Goal: Transaction & Acquisition: Purchase product/service

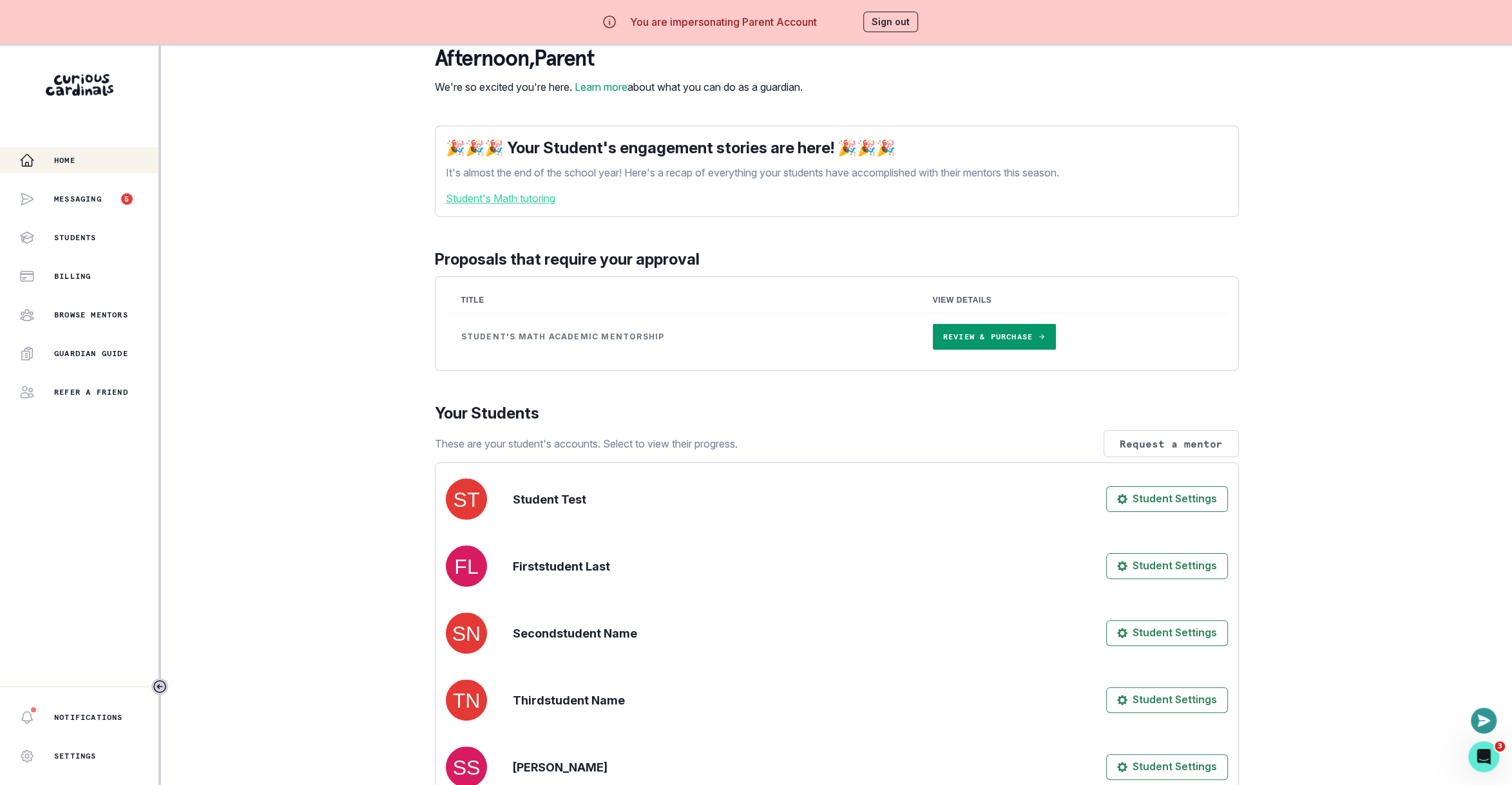
scroll to position [40, 0]
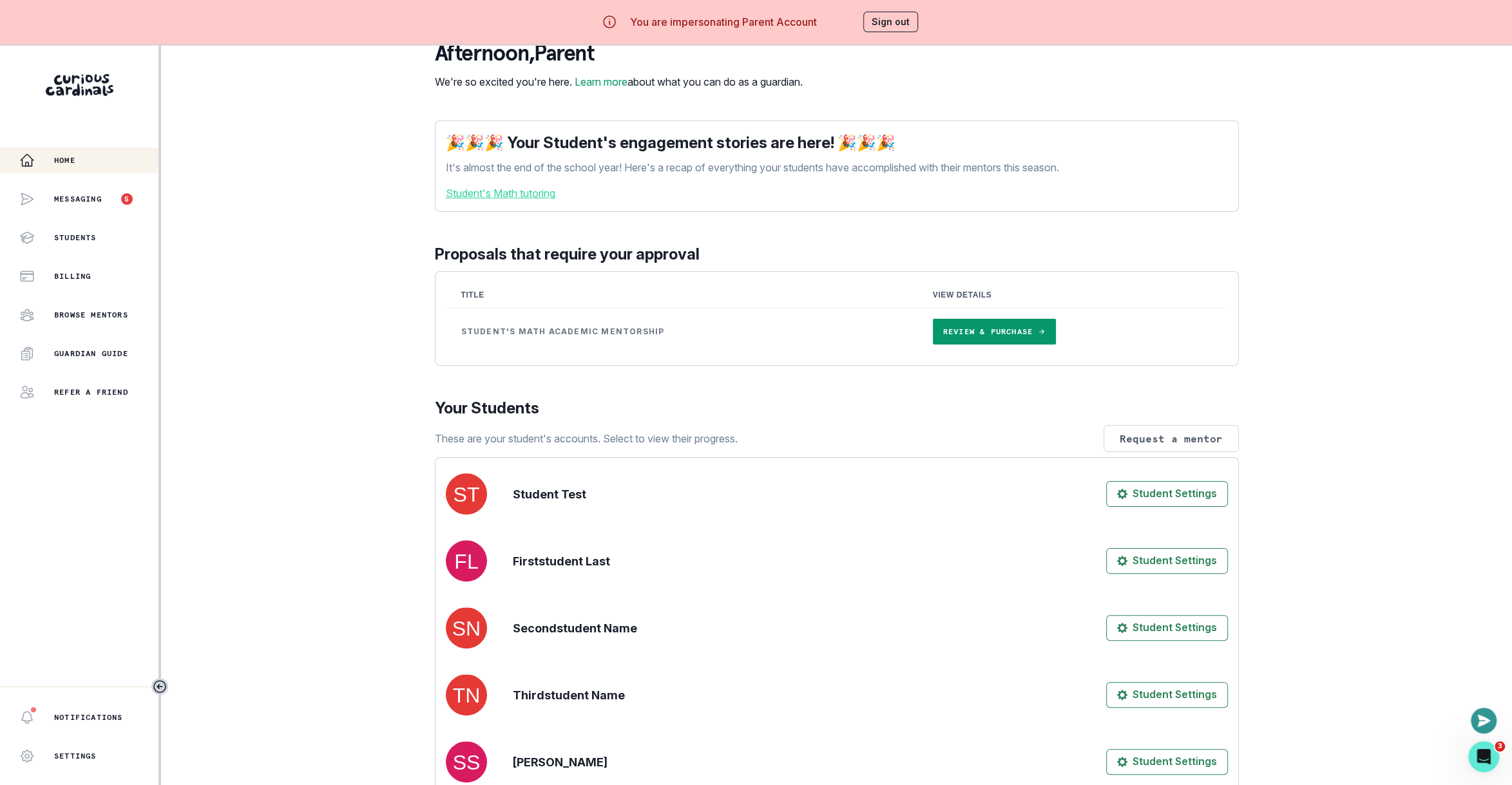
click at [980, 344] on link "Review & Purchase" at bounding box center [994, 332] width 123 height 26
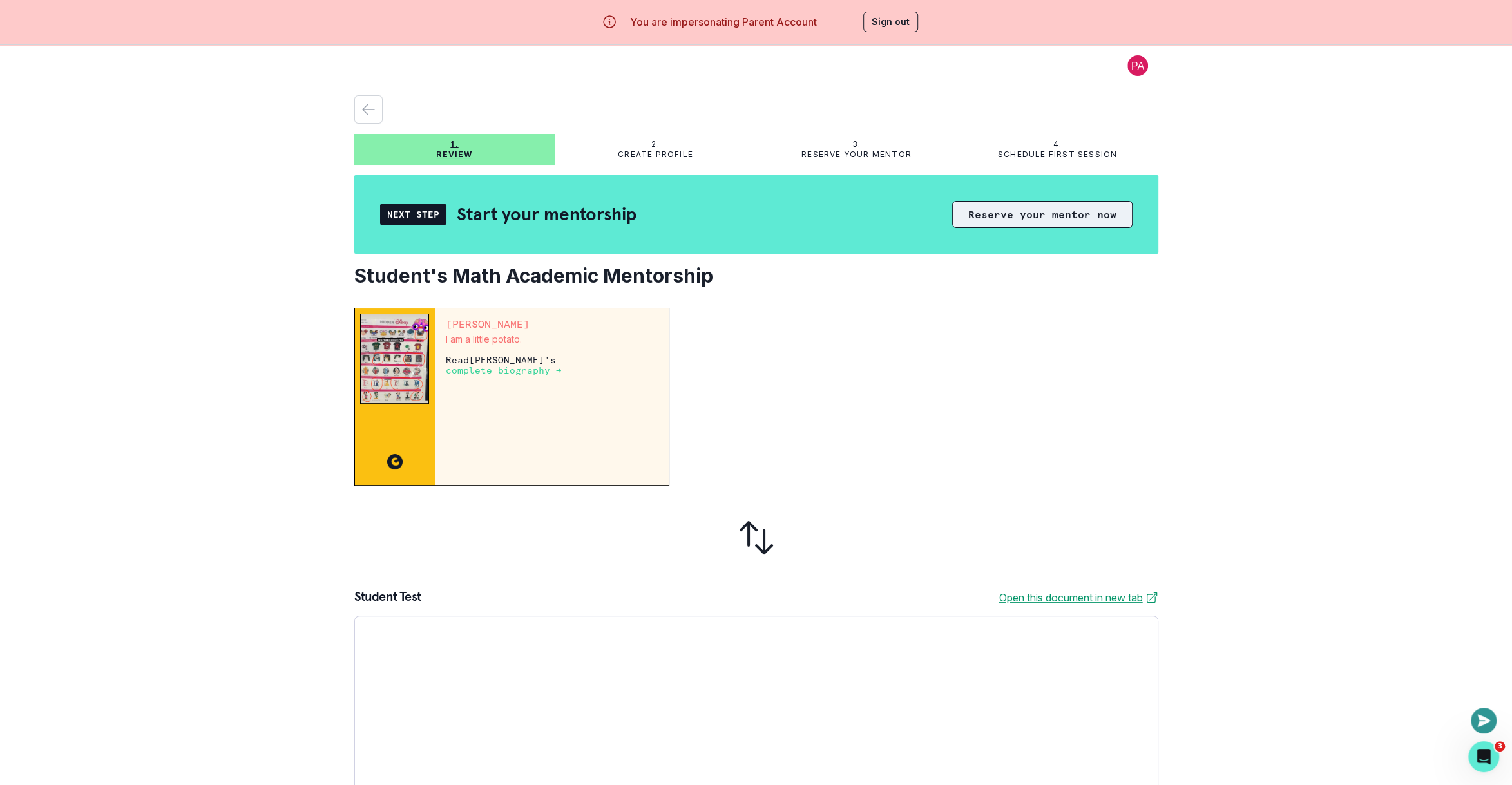
click at [1031, 215] on button "Reserve your mentor now" at bounding box center [1042, 215] width 180 height 27
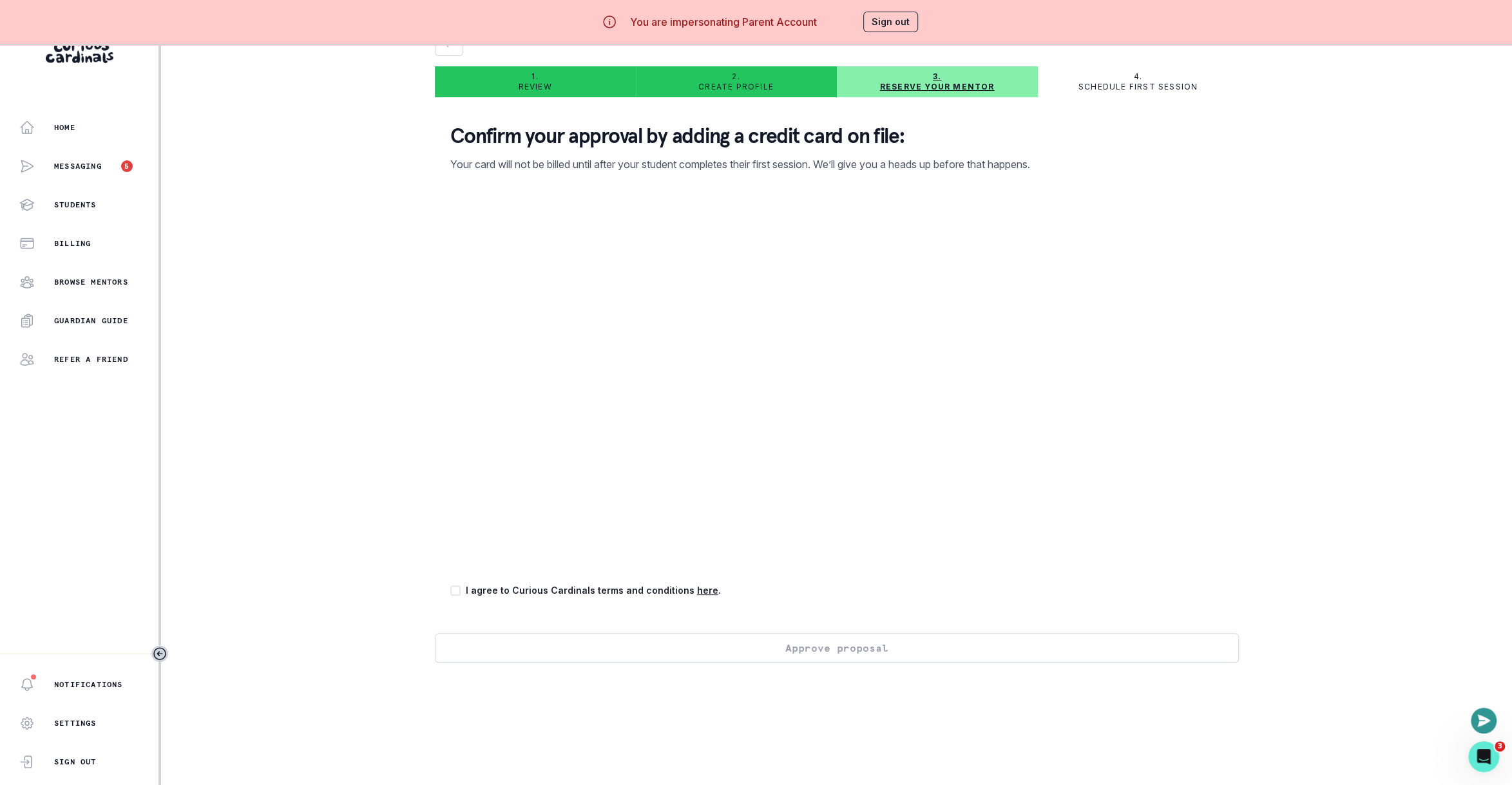
scroll to position [45, 0]
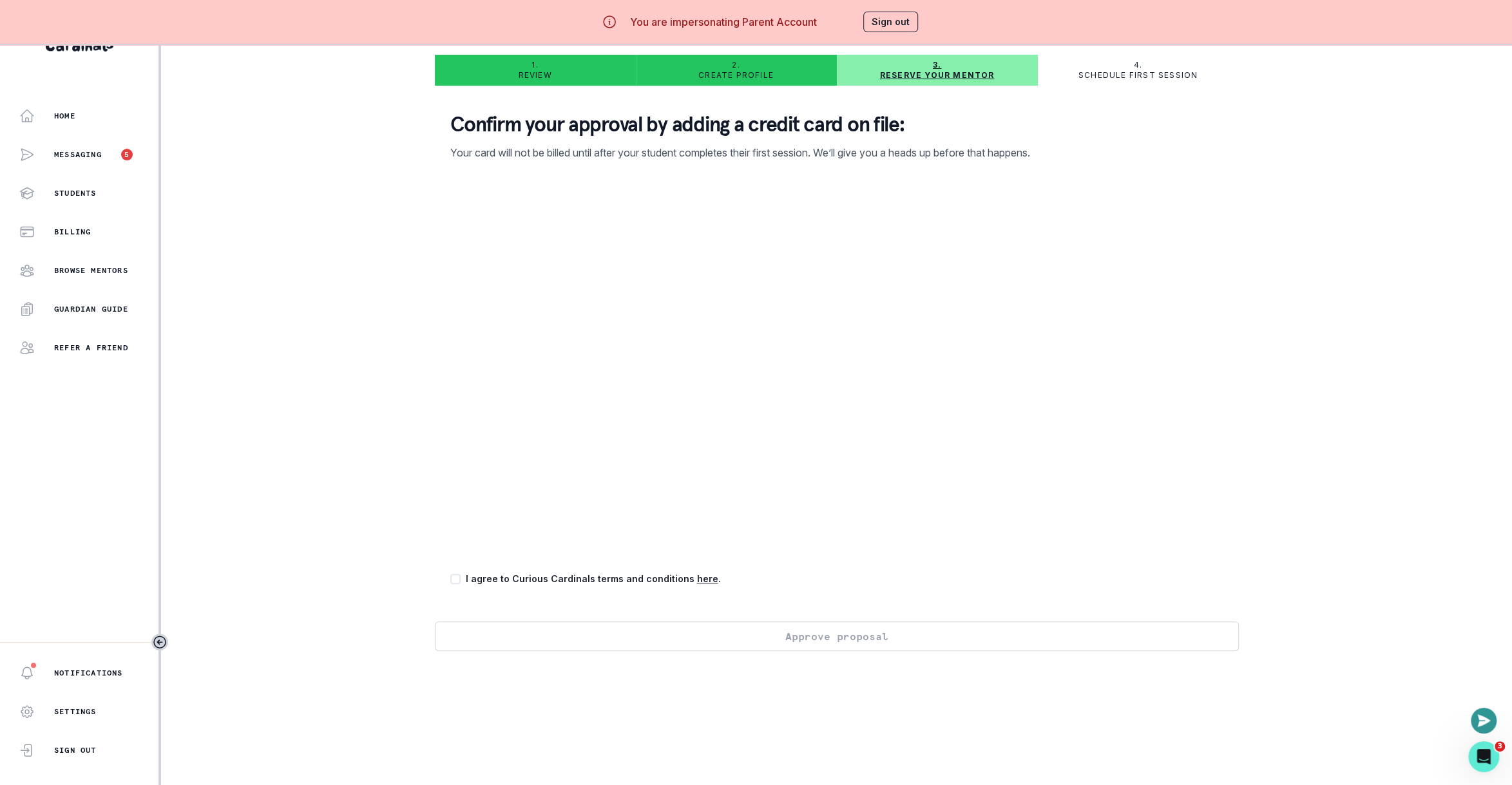
click at [458, 581] on span at bounding box center [455, 579] width 10 height 10
click at [450, 580] on input "checkbox" at bounding box center [450, 579] width 1 height 1
checkbox input "true"
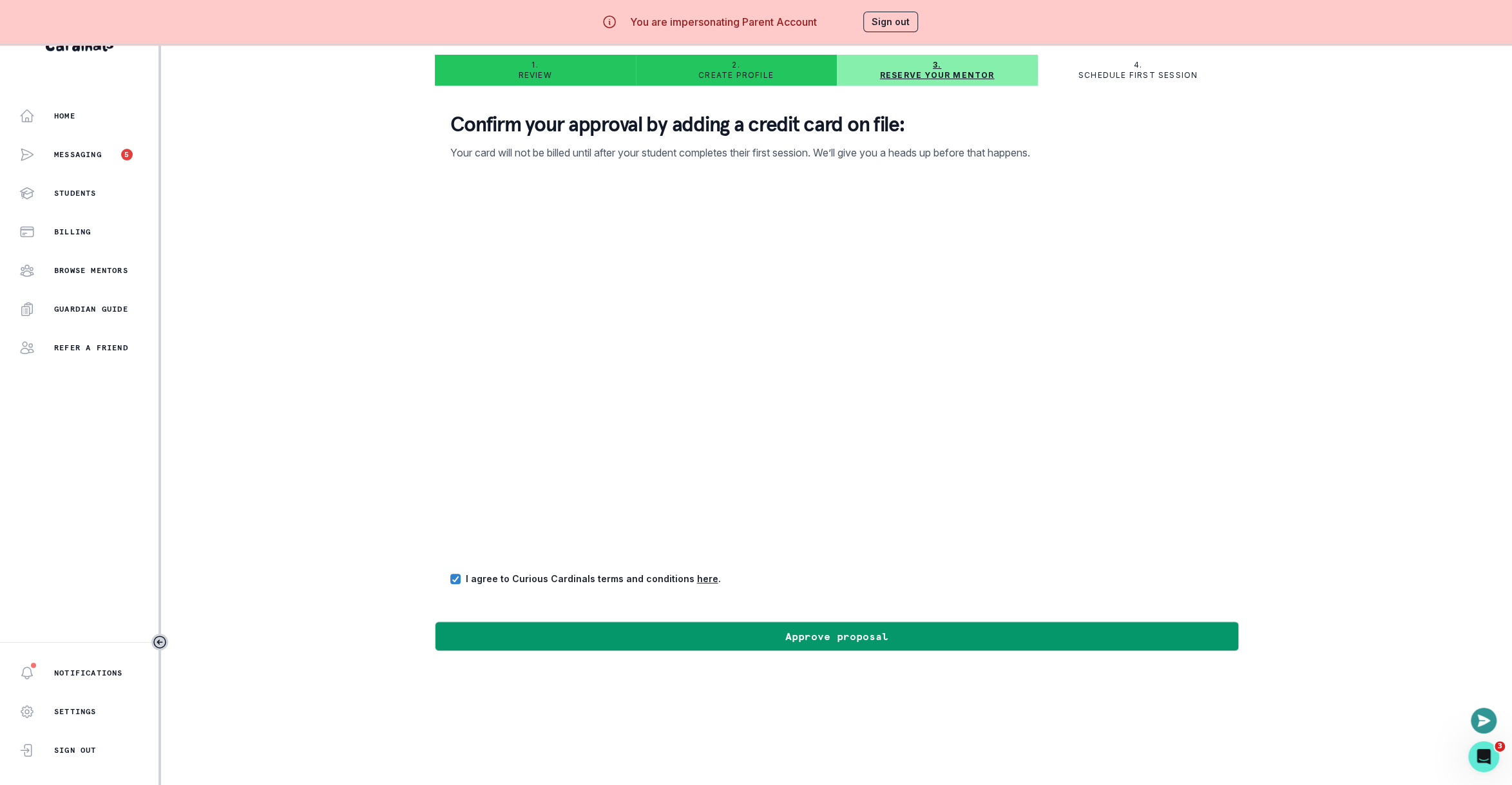
click at [1310, 578] on div "Home Messaging 5 Students Billing Browse Mentors Guardian Guide Refer a friend …" at bounding box center [756, 393] width 1512 height 785
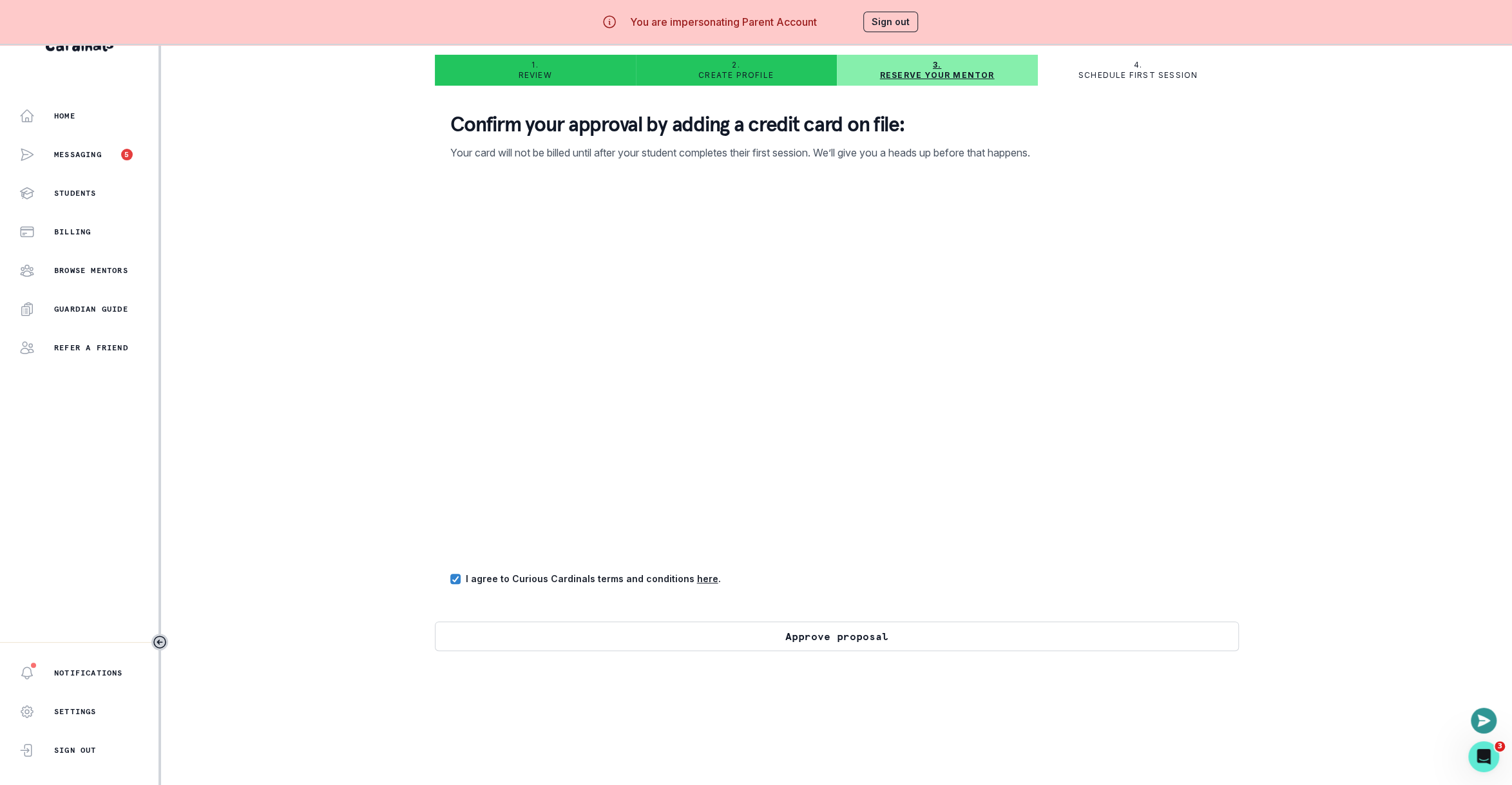
click at [1140, 641] on button "Approve proposal" at bounding box center [837, 636] width 804 height 29
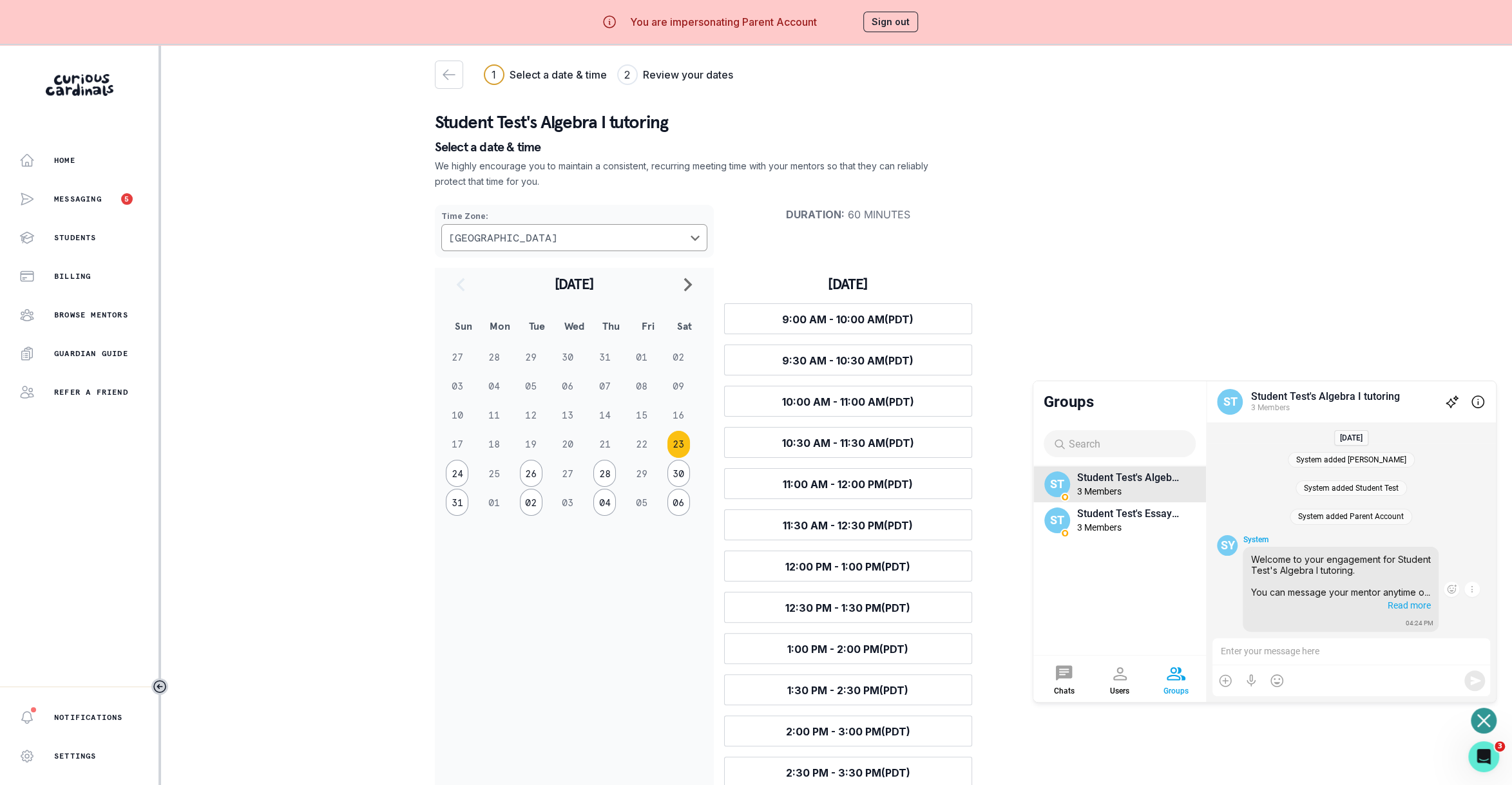
click at [1403, 606] on span "Read more" at bounding box center [1408, 604] width 45 height 13
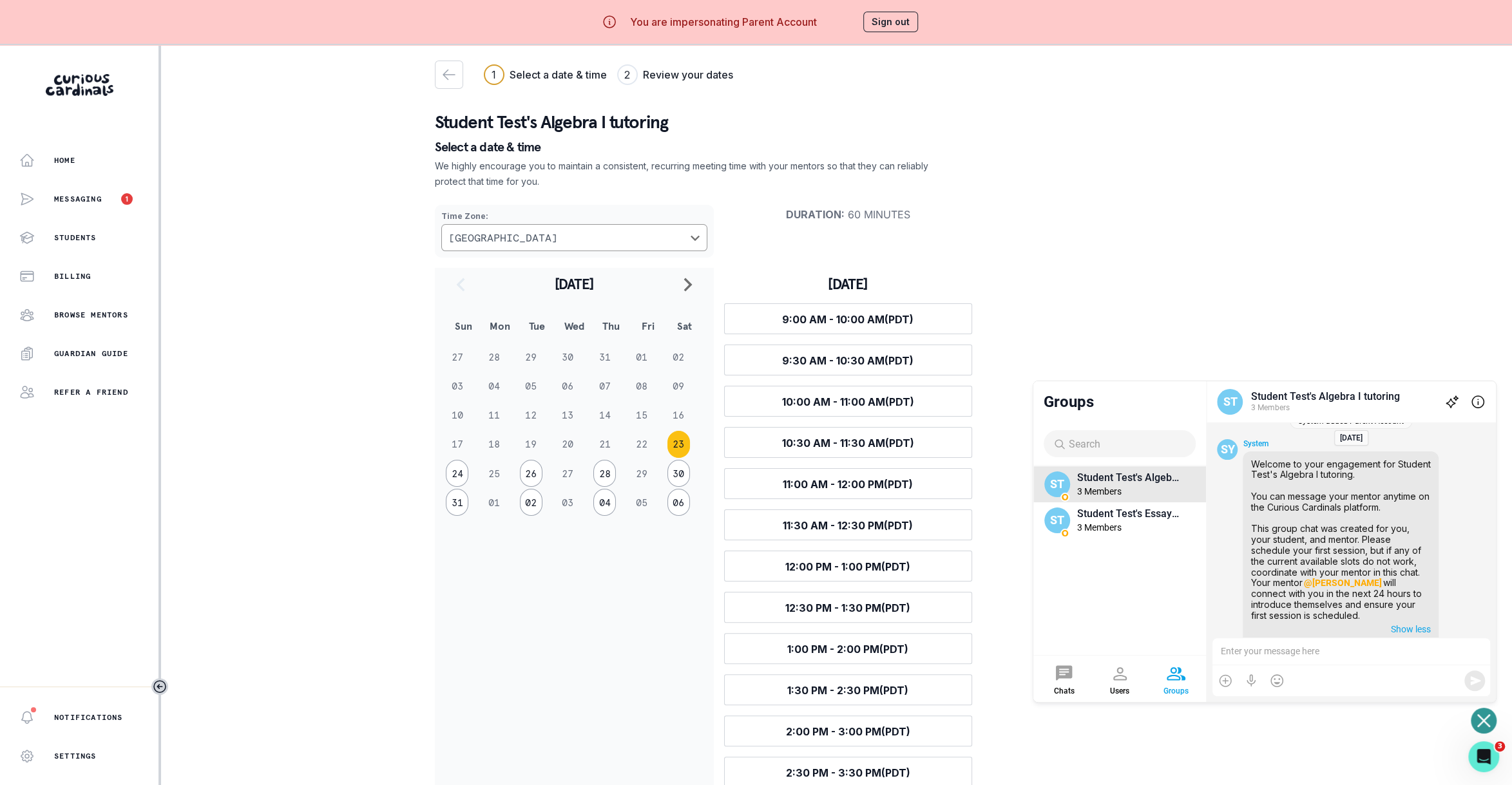
scroll to position [98, 0]
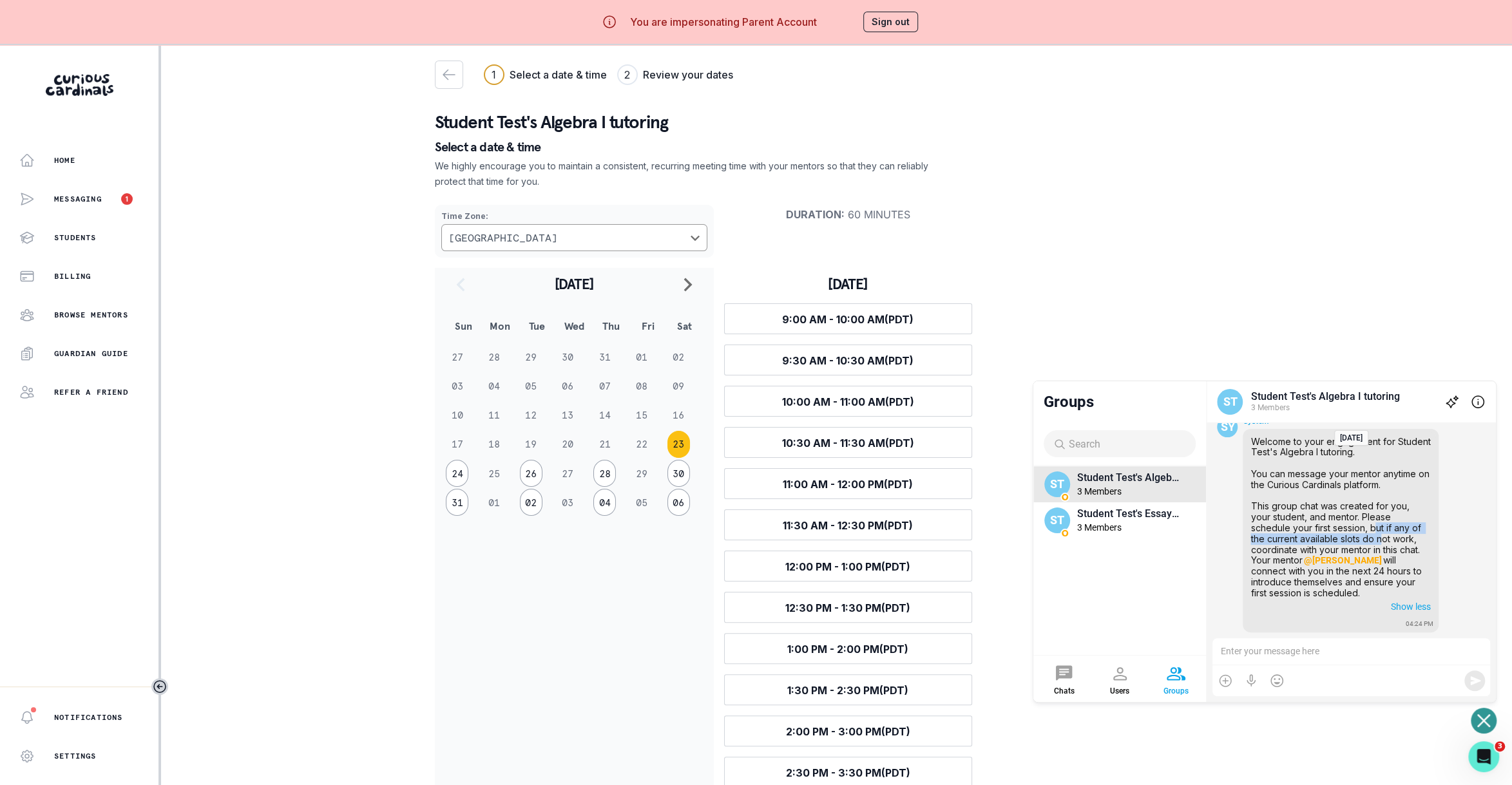
drag, startPoint x: 1334, startPoint y: 533, endPoint x: 1331, endPoint y: 542, distance: 9.5
click at [1331, 542] on span "Welcome to your engagement for Student Test's Algebra I tutoring. You can messa…" at bounding box center [1342, 501] width 183 height 130
click at [1351, 554] on span "Welcome to your engagement for Student Test's Algebra I tutoring. You can messa…" at bounding box center [1342, 501] width 183 height 130
click at [892, 22] on button "Sign out" at bounding box center [891, 22] width 55 height 20
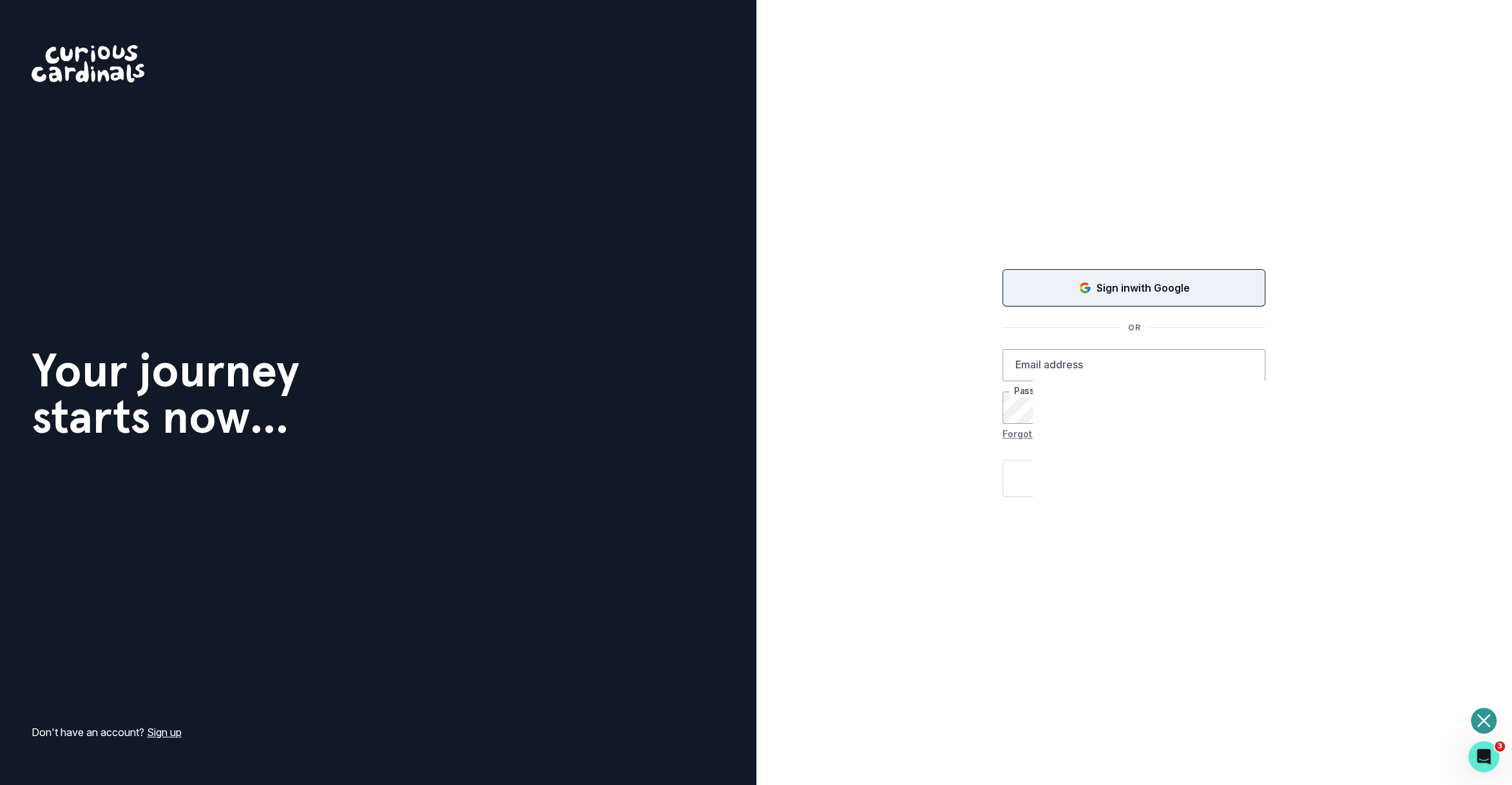
drag, startPoint x: 1083, startPoint y: 309, endPoint x: 1094, endPoint y: 288, distance: 23.7
click at [1083, 309] on div "Sign in with Google OR Email address Password Forgot your password? Sign in By …" at bounding box center [1134, 398] width 263 height 263
click at [1094, 288] on div "Sign in with Google" at bounding box center [1134, 288] width 231 height 15
click at [1482, 720] on icon "Open or close messaging widget" at bounding box center [1483, 720] width 13 height 13
